Goal: Information Seeking & Learning: Check status

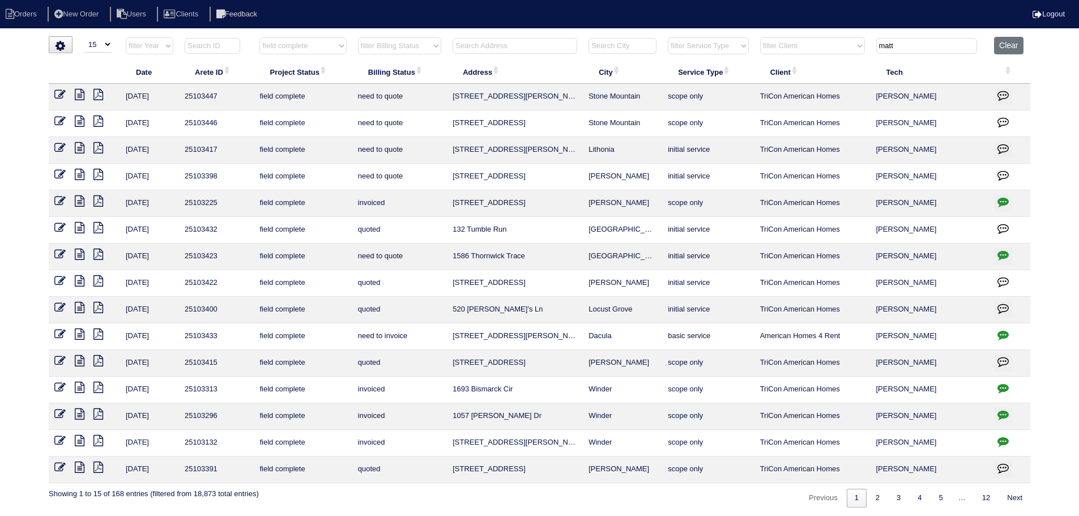
select select "15"
select select "field complete"
click at [1010, 43] on button "Clear" at bounding box center [1008, 46] width 29 height 18
select select
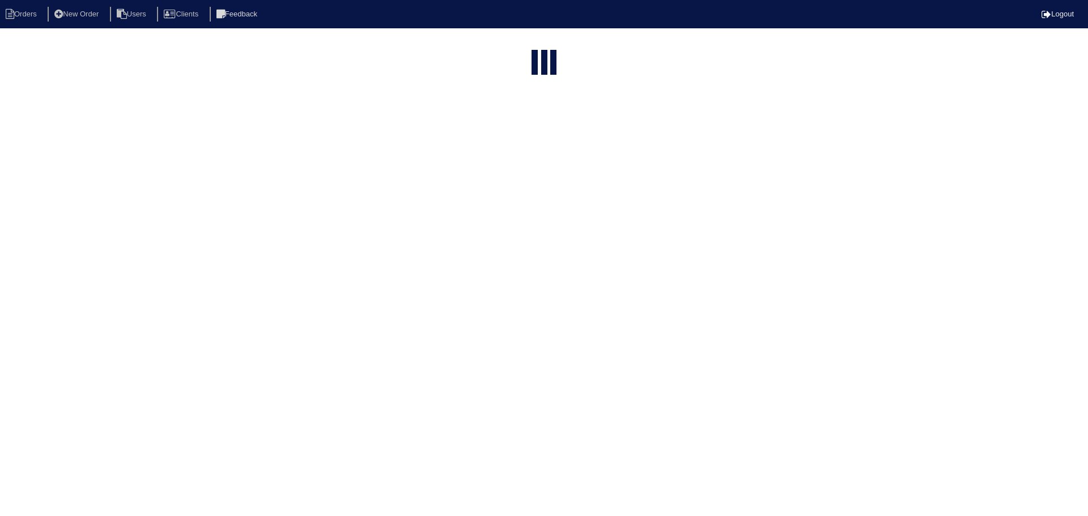
select select "15"
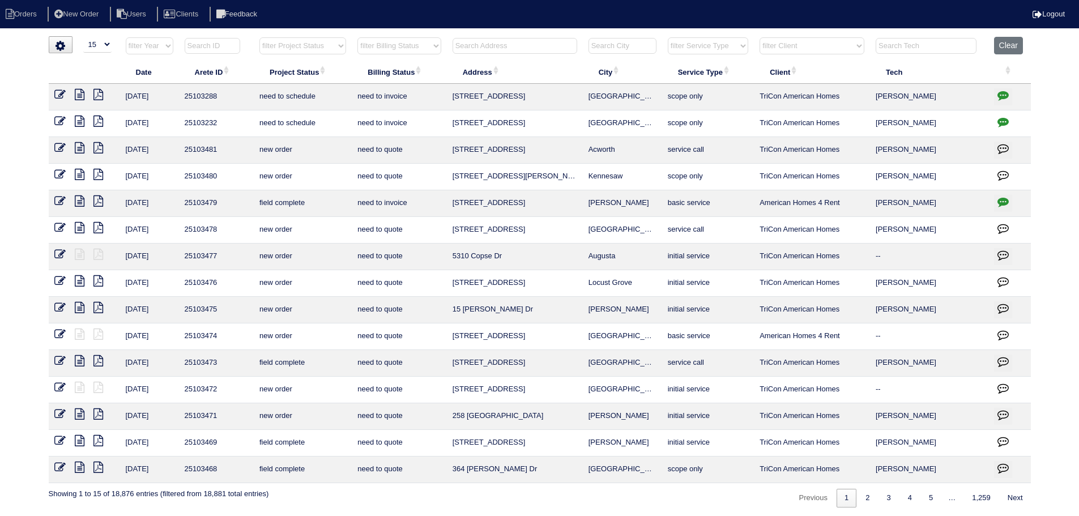
click at [312, 50] on select "filter Project Status -- Any Project Status -- new order assigned in progress f…" at bounding box center [302, 45] width 87 height 17
click at [259, 37] on select "filter Project Status -- Any Project Status -- new order assigned in progress f…" at bounding box center [302, 45] width 87 height 17
select select "assigned"
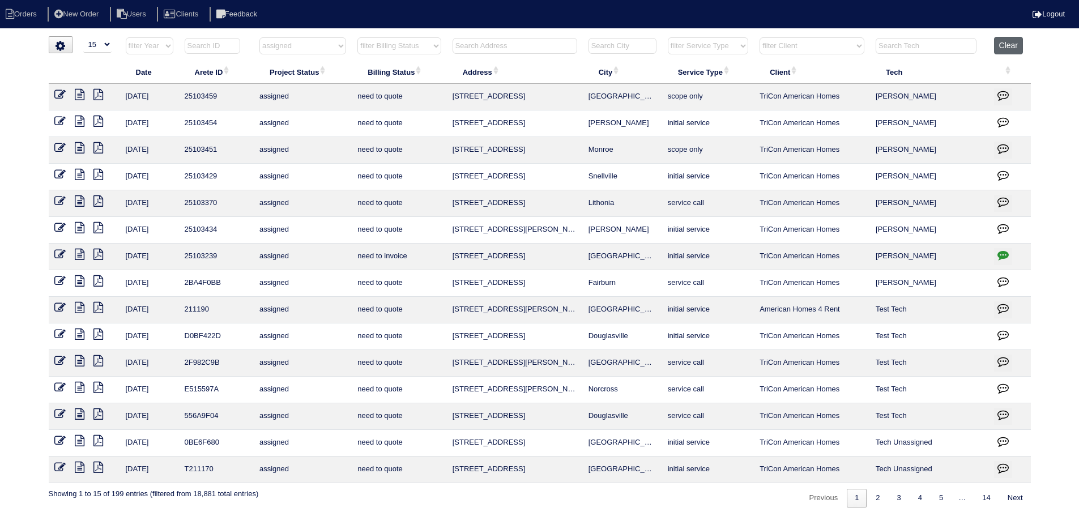
click at [1014, 45] on button "Clear" at bounding box center [1008, 46] width 29 height 18
select select
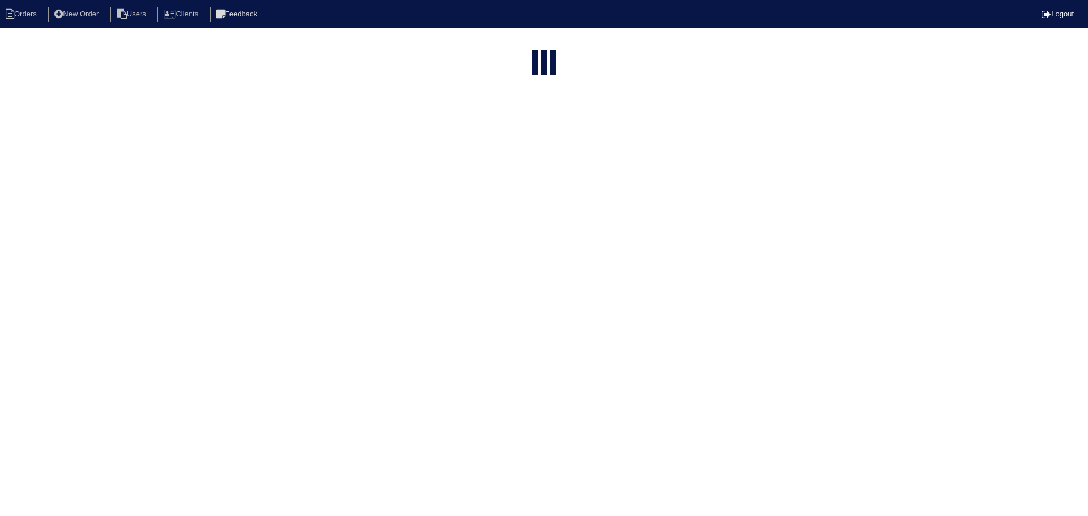
select select "15"
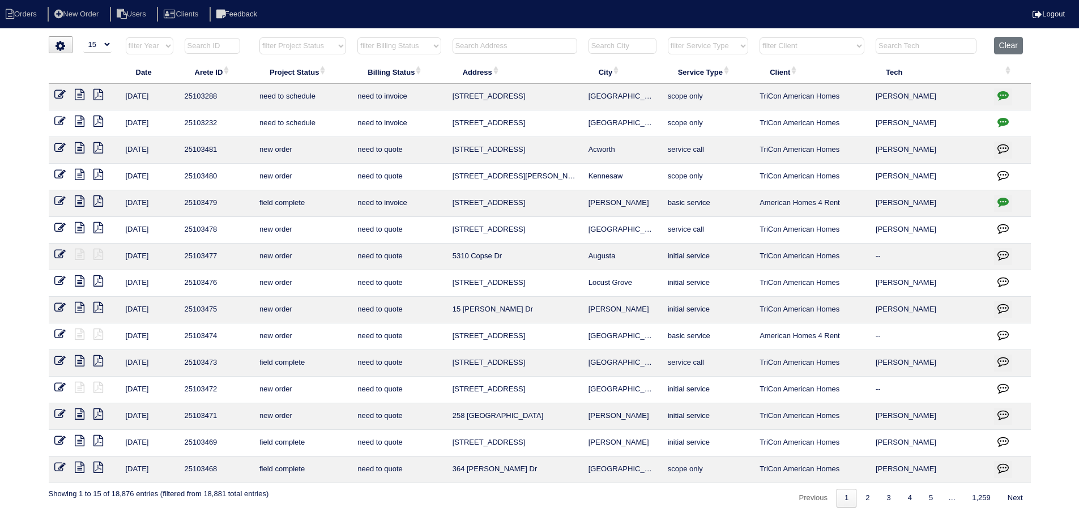
click at [751, 42] on th "filter Service Type -- Any Service Type -- initial service basic service mainte…" at bounding box center [708, 48] width 92 height 23
click at [744, 43] on select "filter Service Type -- Any Service Type -- initial service basic service mainte…" at bounding box center [708, 45] width 80 height 17
click at [669, 37] on select "filter Service Type -- Any Service Type -- initial service basic service mainte…" at bounding box center [708, 45] width 80 height 17
select select "service call"
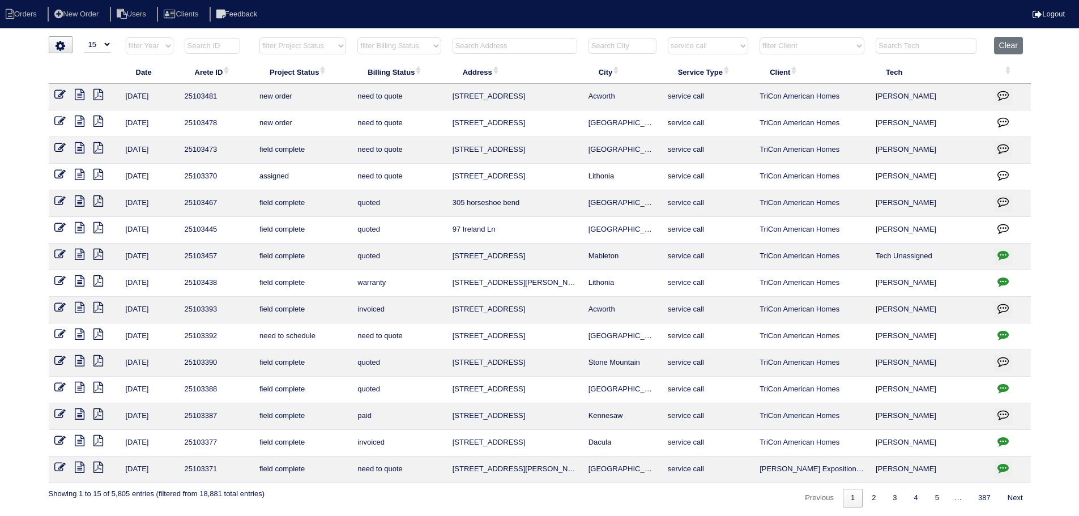
click at [79, 149] on icon at bounding box center [80, 147] width 10 height 11
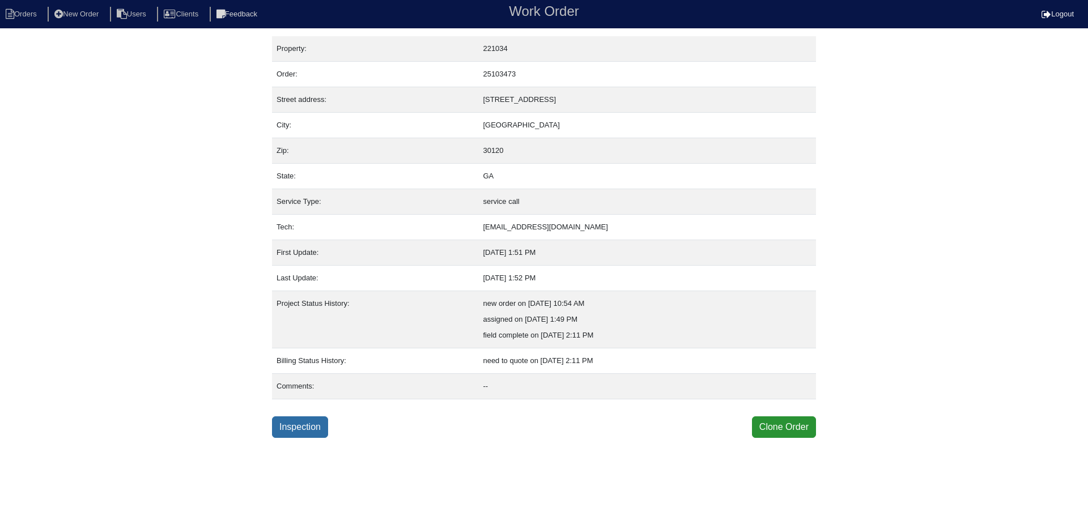
click at [309, 437] on link "Inspection" at bounding box center [300, 427] width 56 height 22
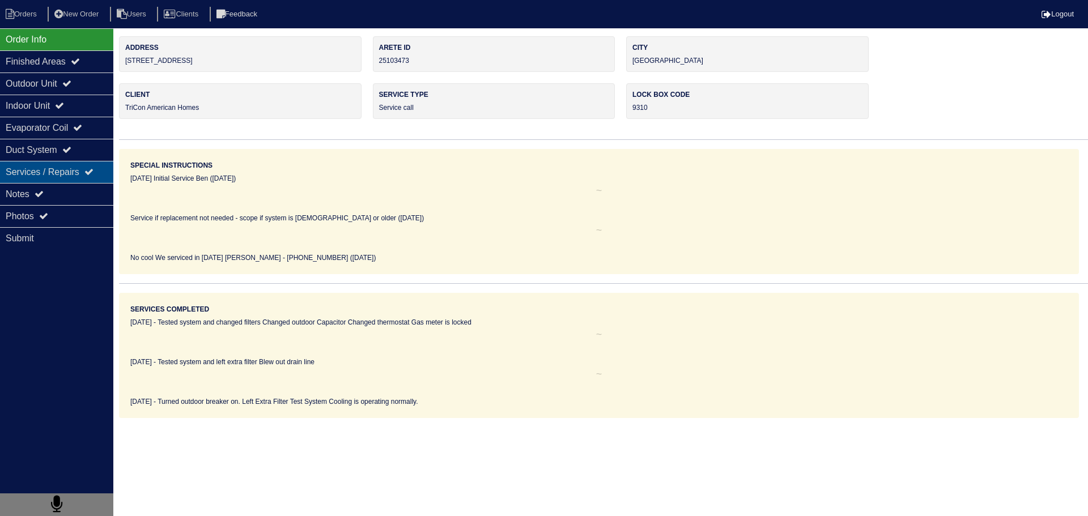
click at [75, 165] on div "Services / Repairs" at bounding box center [56, 172] width 113 height 22
click at [57, 193] on div "Notes" at bounding box center [56, 194] width 113 height 22
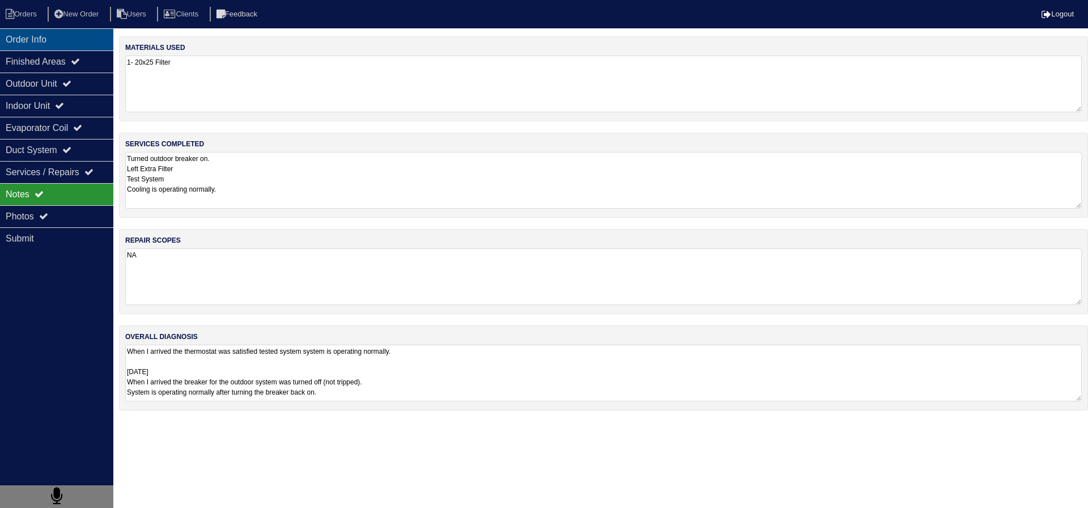
click at [61, 33] on div "Order Info" at bounding box center [56, 39] width 113 height 22
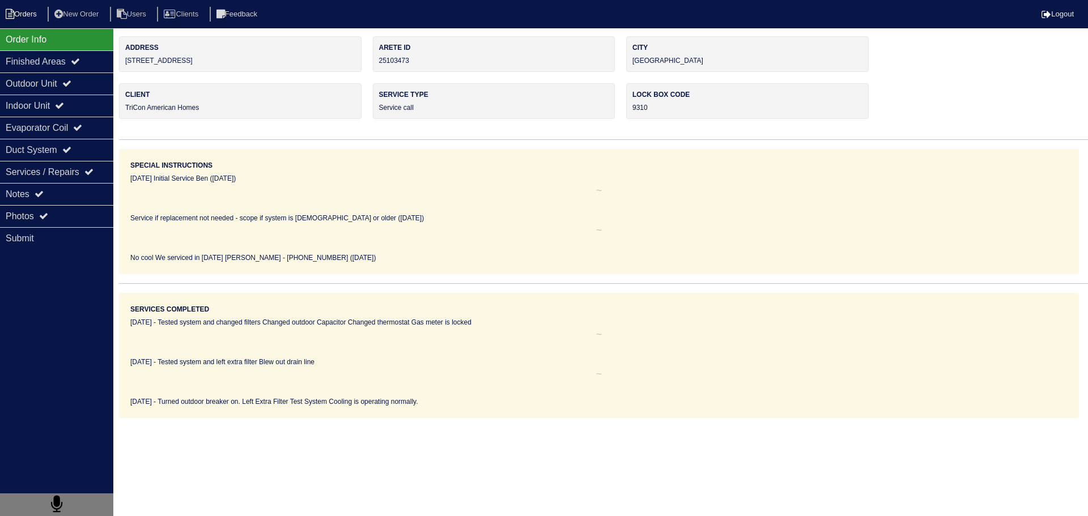
click at [18, 15] on li "Orders" at bounding box center [23, 14] width 46 height 15
select select "15"
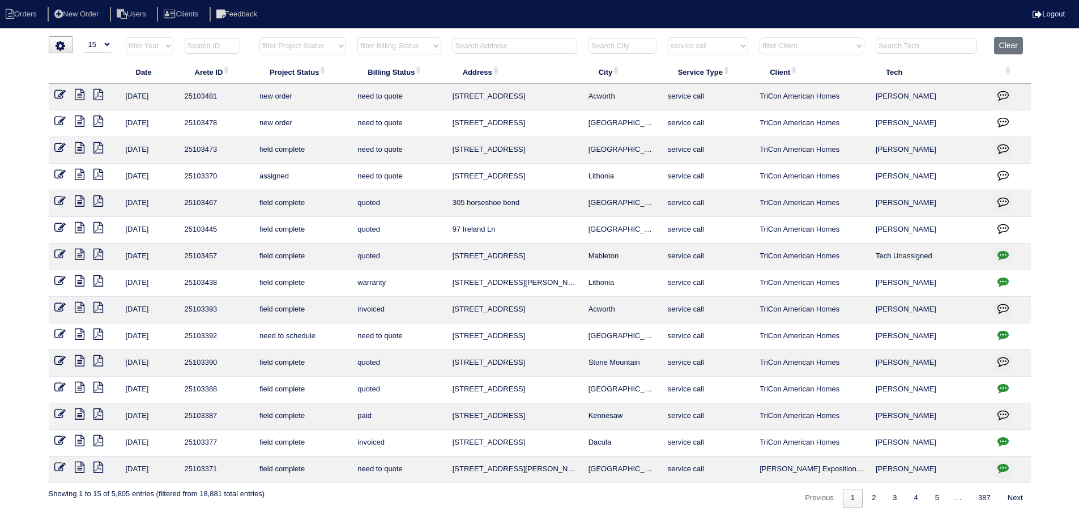
click at [740, 43] on select "filter Service Type -- Any Service Type -- initial service basic service mainte…" at bounding box center [708, 45] width 80 height 17
click at [669, 37] on select "filter Service Type -- Any Service Type -- initial service basic service mainte…" at bounding box center [708, 45] width 80 height 17
select select "maintenance call"
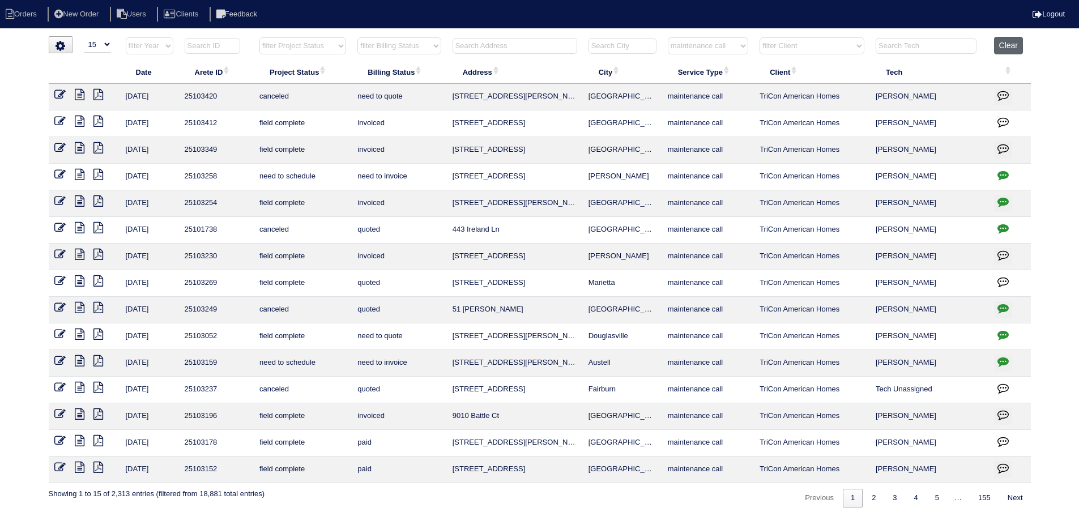
click at [1001, 52] on button "Clear" at bounding box center [1008, 46] width 29 height 18
select select
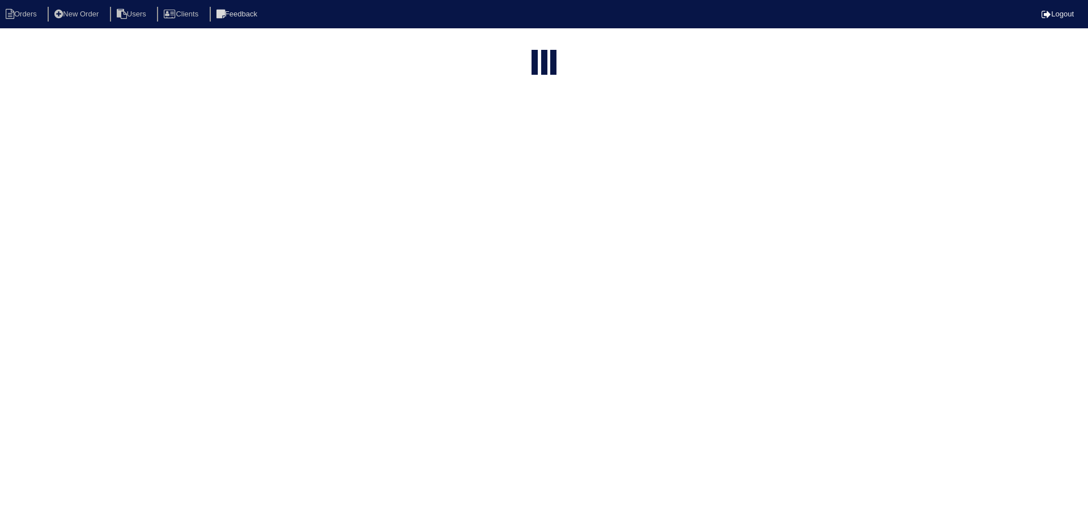
select select "15"
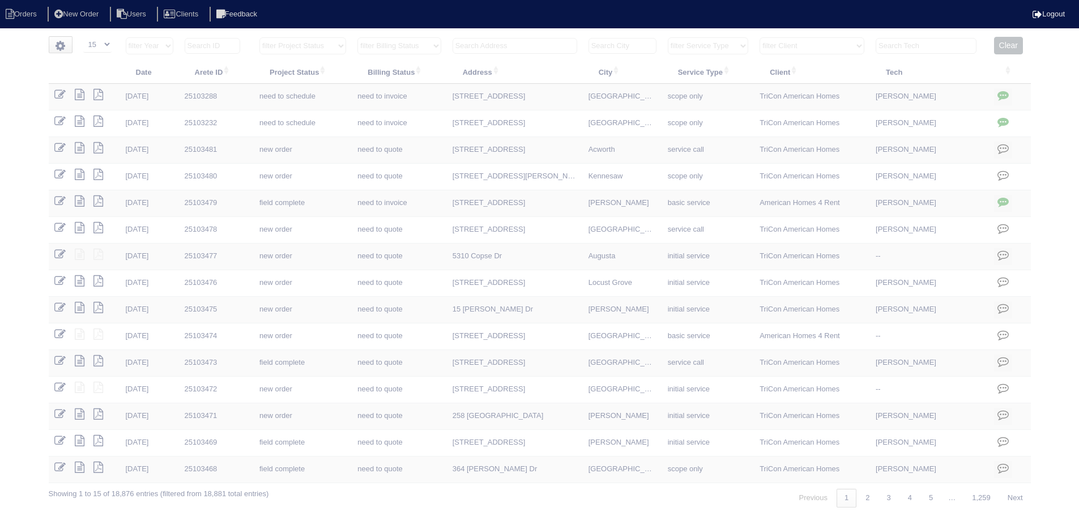
click at [287, 44] on select "filter Project Status -- Any Project Status -- new order assigned in progress f…" at bounding box center [302, 45] width 87 height 17
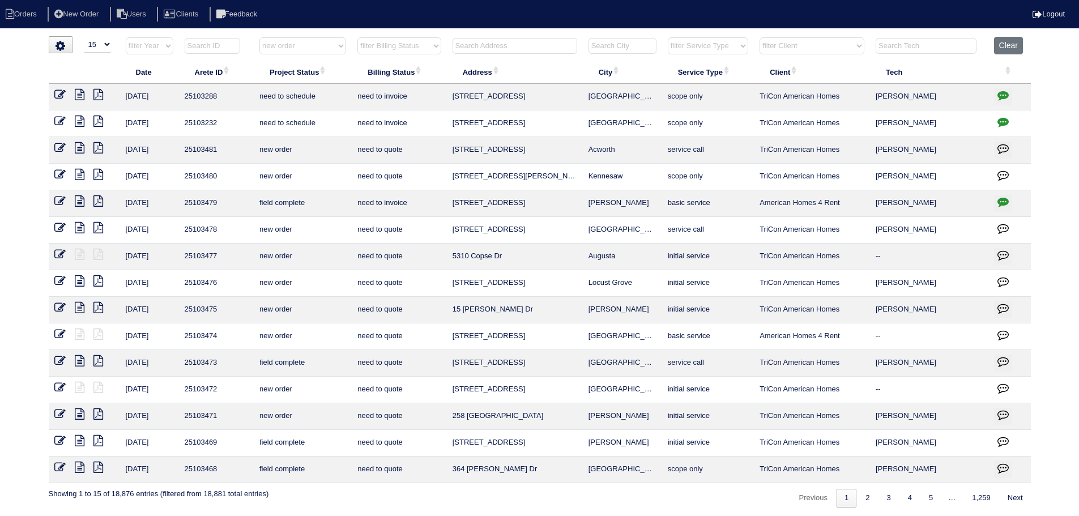
click at [259, 37] on select "filter Project Status -- Any Project Status -- new order assigned in progress f…" at bounding box center [302, 45] width 87 height 17
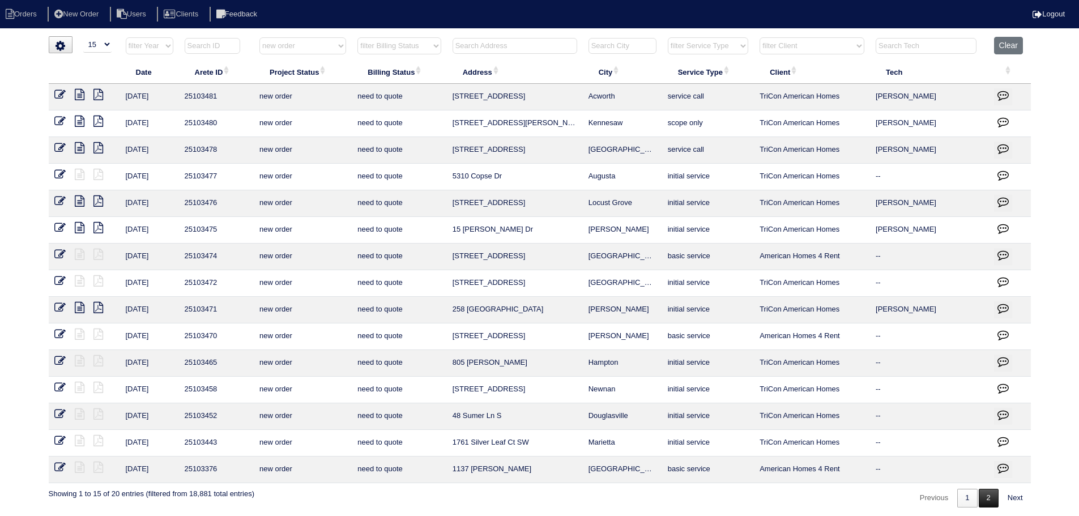
click at [990, 503] on link "2" at bounding box center [989, 498] width 20 height 19
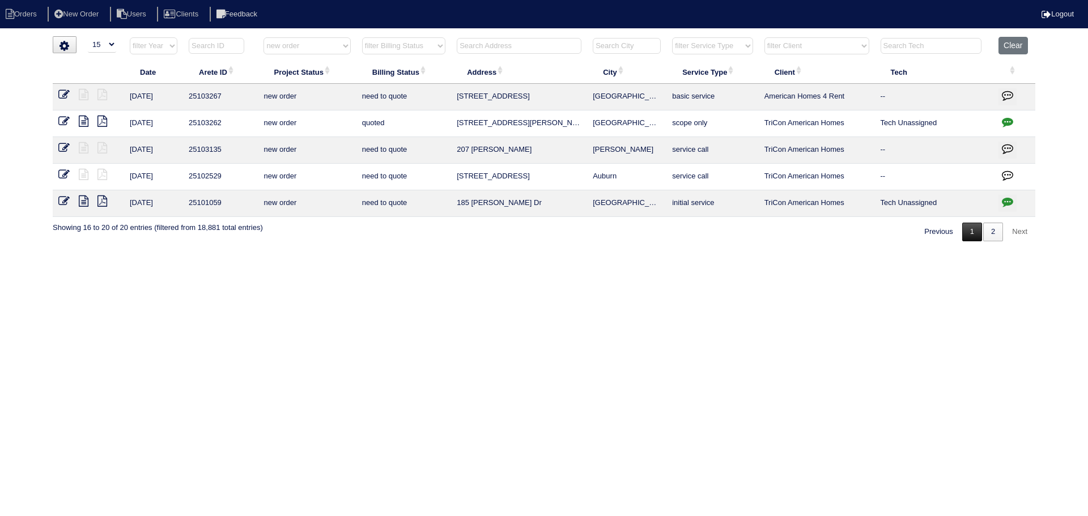
click at [976, 236] on link "1" at bounding box center [972, 232] width 20 height 19
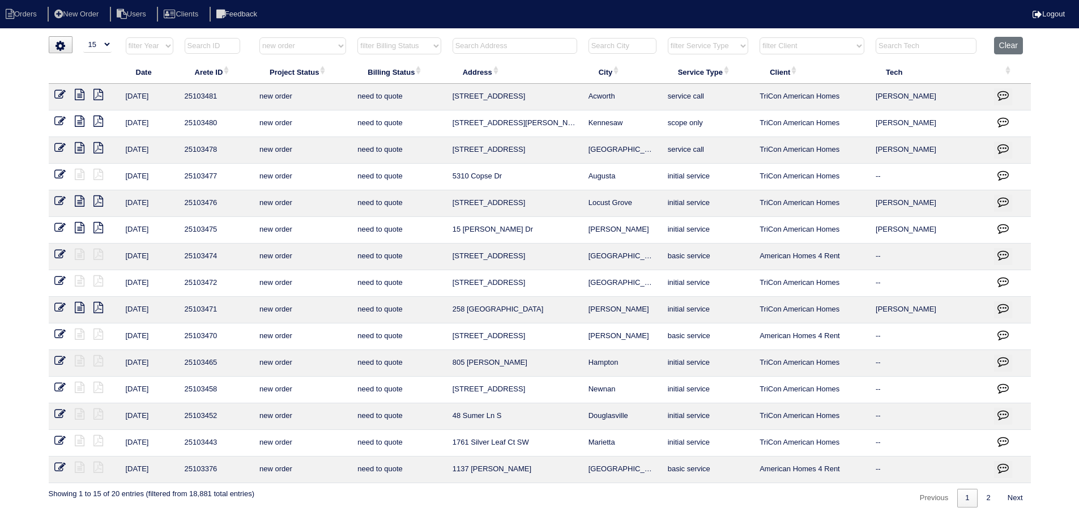
click at [315, 43] on select "filter Project Status -- Any Project Status -- new order assigned in progress f…" at bounding box center [302, 45] width 87 height 17
click at [259, 37] on select "filter Project Status -- Any Project Status -- new order assigned in progress f…" at bounding box center [302, 45] width 87 height 17
select select "assigned"
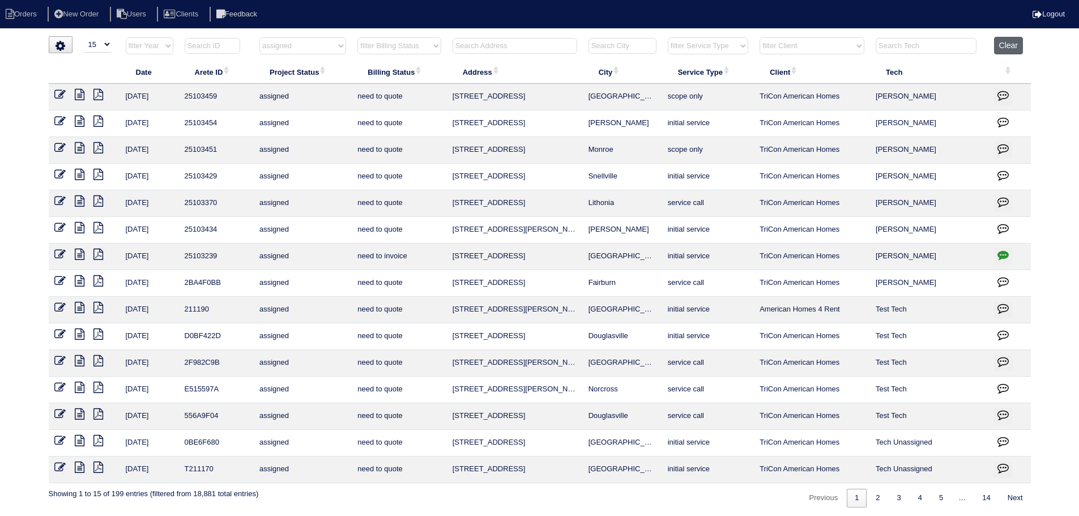
click at [1016, 45] on button "Clear" at bounding box center [1008, 46] width 29 height 18
select select
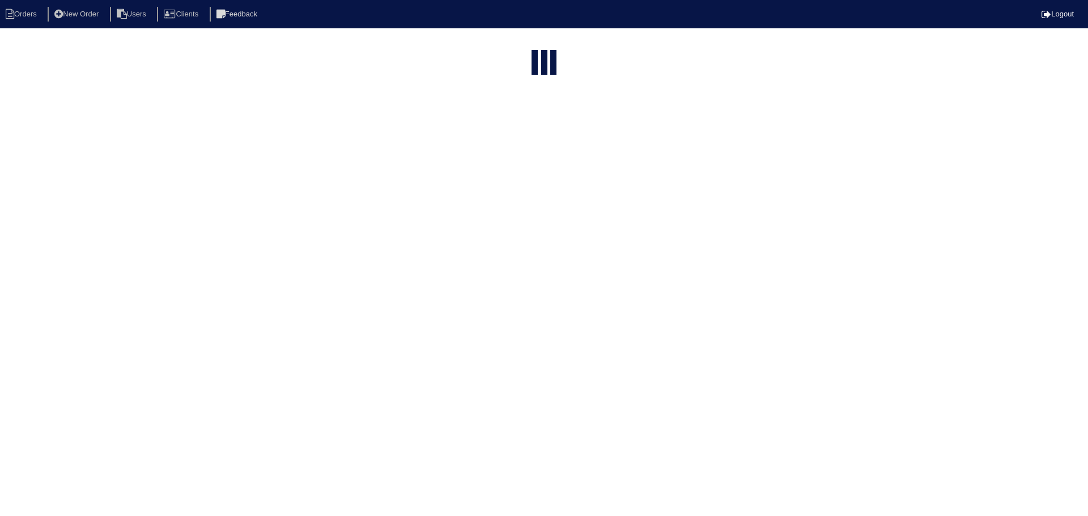
select select "15"
